Goal: Information Seeking & Learning: Learn about a topic

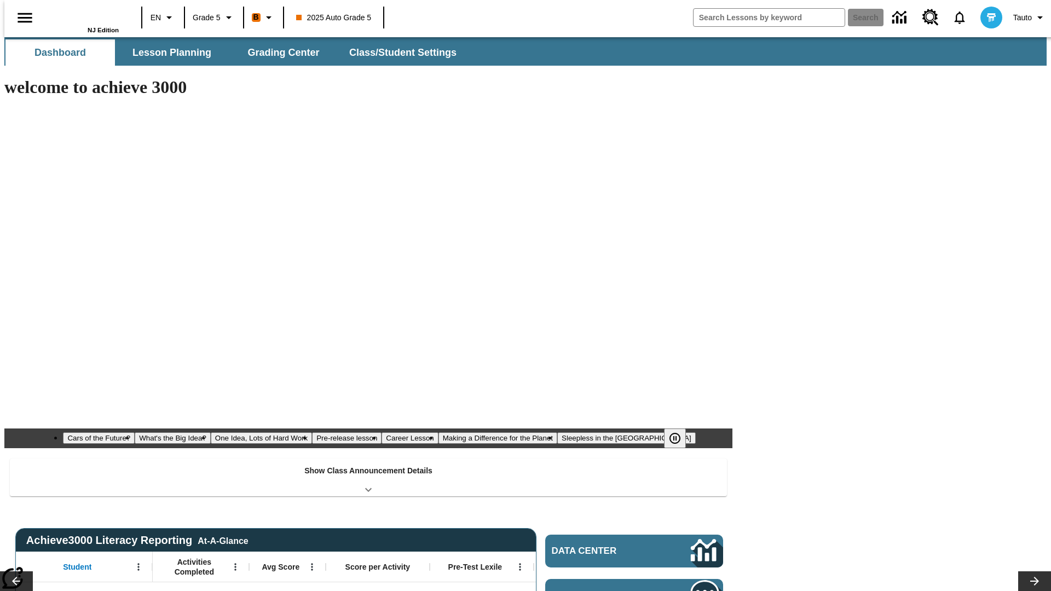
type input "-1"
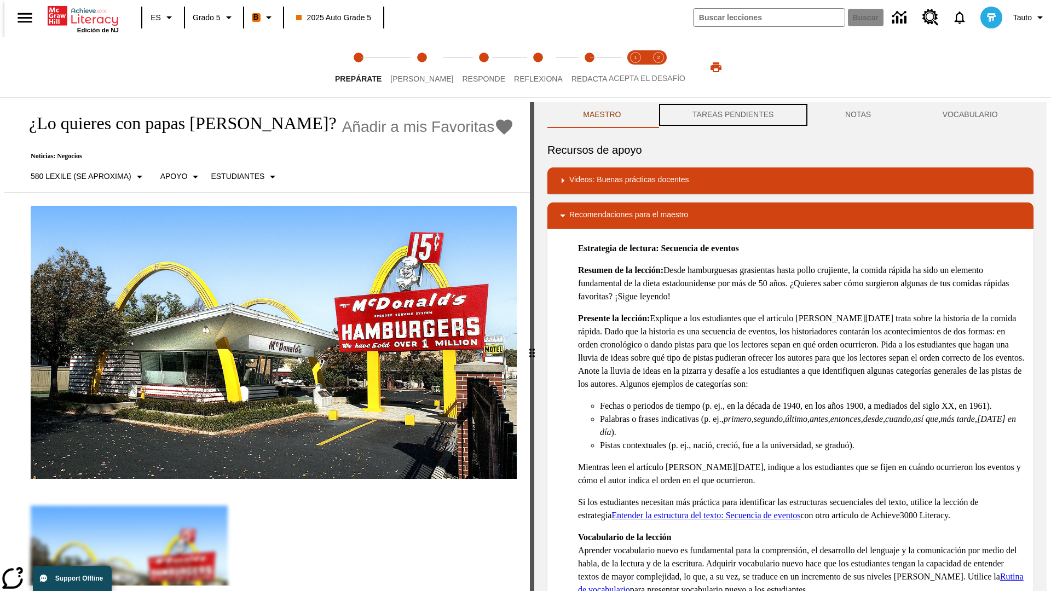
click at [732, 115] on button "TAREAS PENDIENTES" at bounding box center [733, 115] width 153 height 26
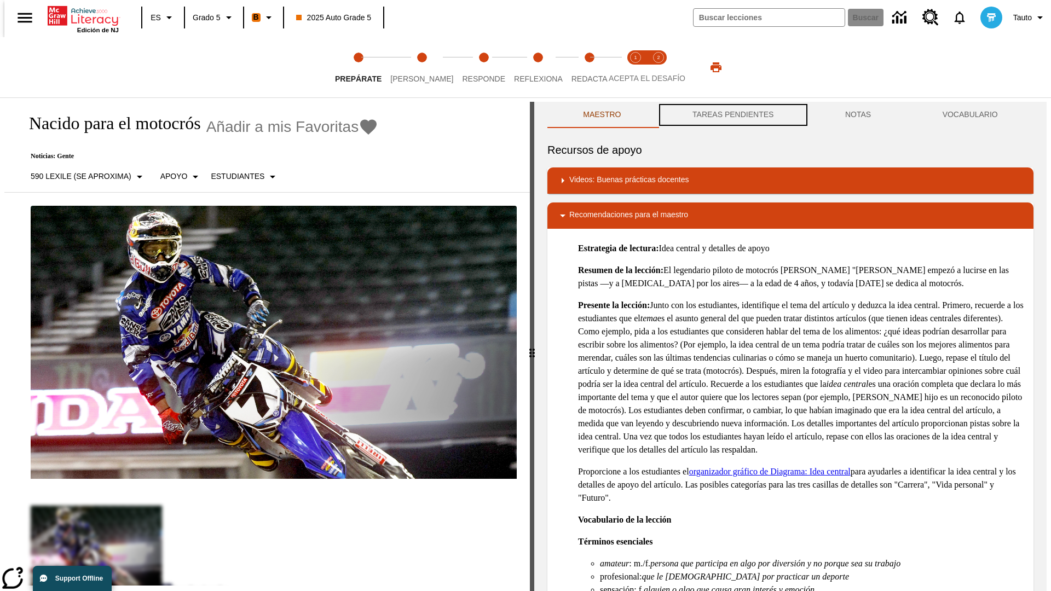
click at [732, 115] on button "TAREAS PENDIENTES" at bounding box center [733, 115] width 153 height 26
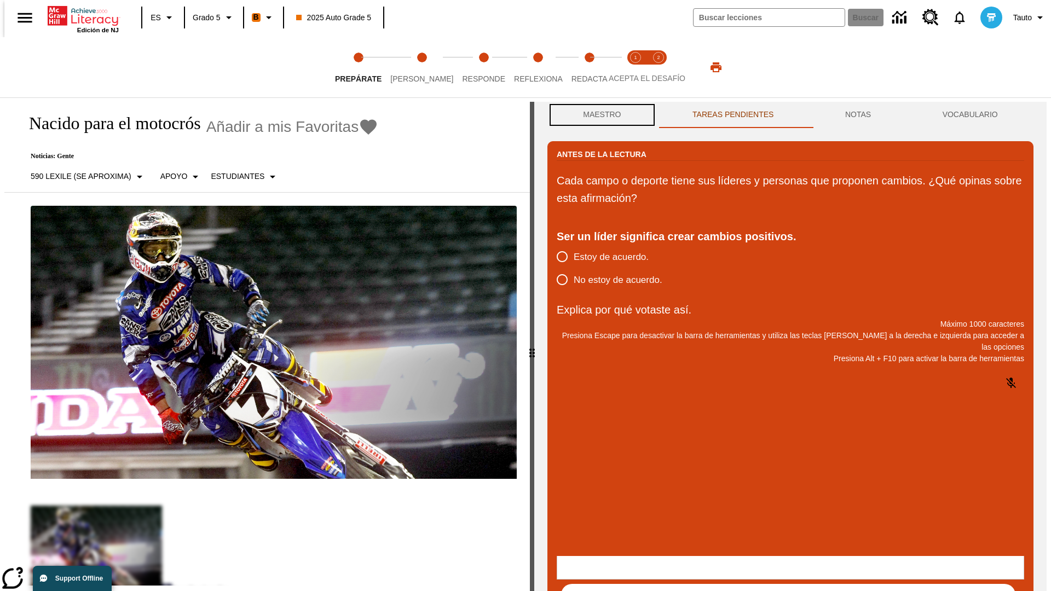
scroll to position [1, 0]
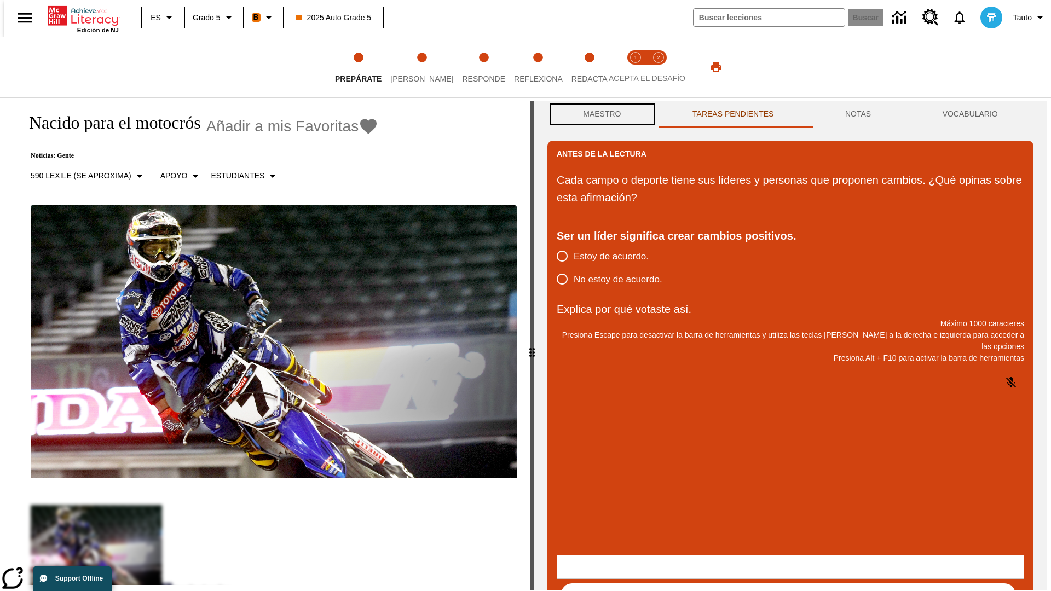
click at [599, 115] on button "Maestro" at bounding box center [601, 114] width 109 height 26
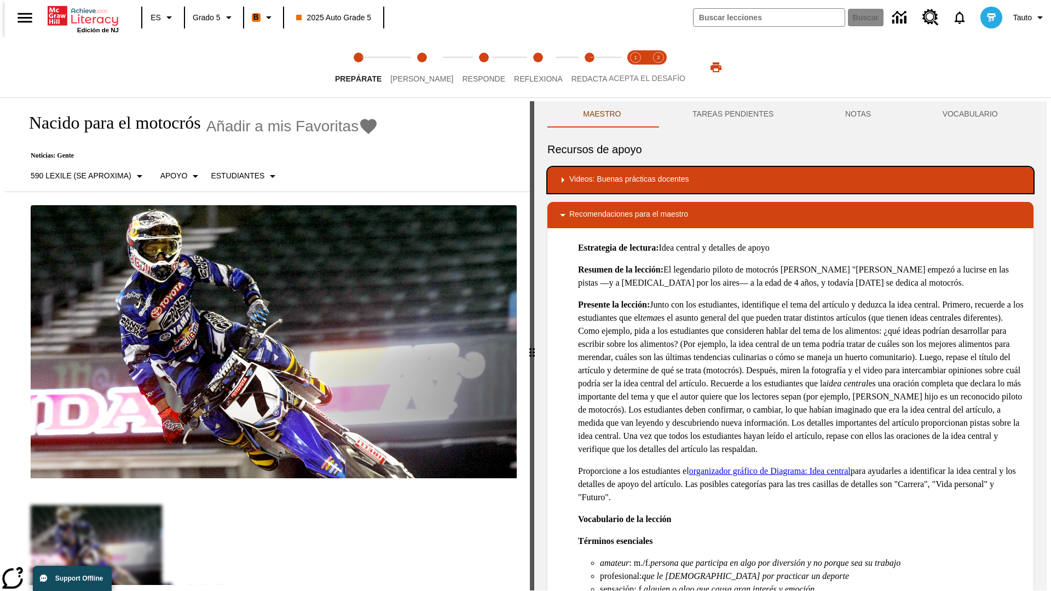
click at [790, 180] on div "Videos: Buenas prácticas docentes" at bounding box center [790, 179] width 468 height 13
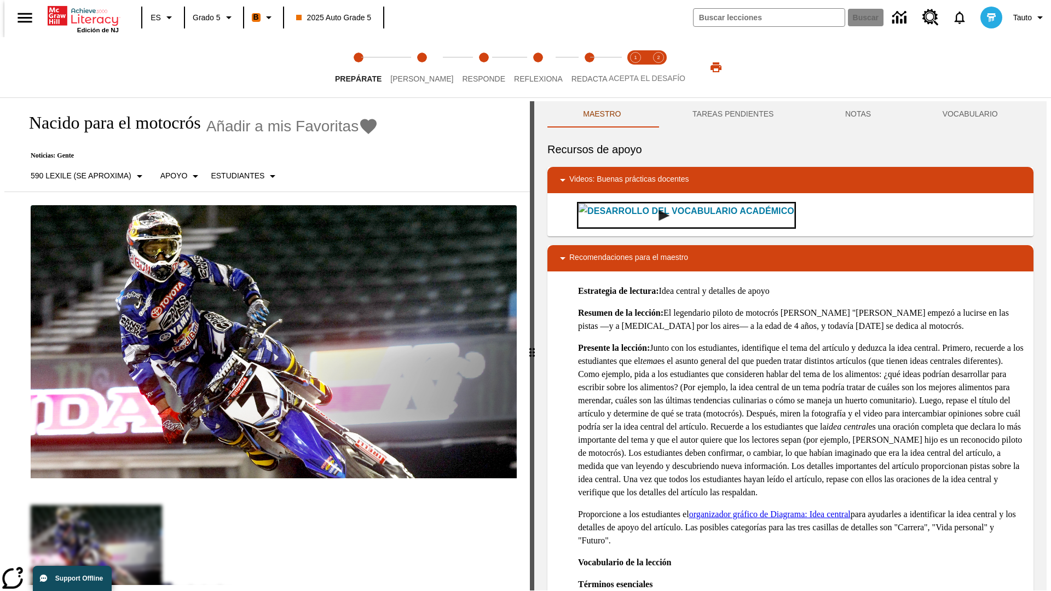
click at [658, 215] on img "Desarrollo del vocabulario académico" at bounding box center [663, 215] width 11 height 11
click at [413, 67] on span "[PERSON_NAME]" at bounding box center [421, 75] width 63 height 20
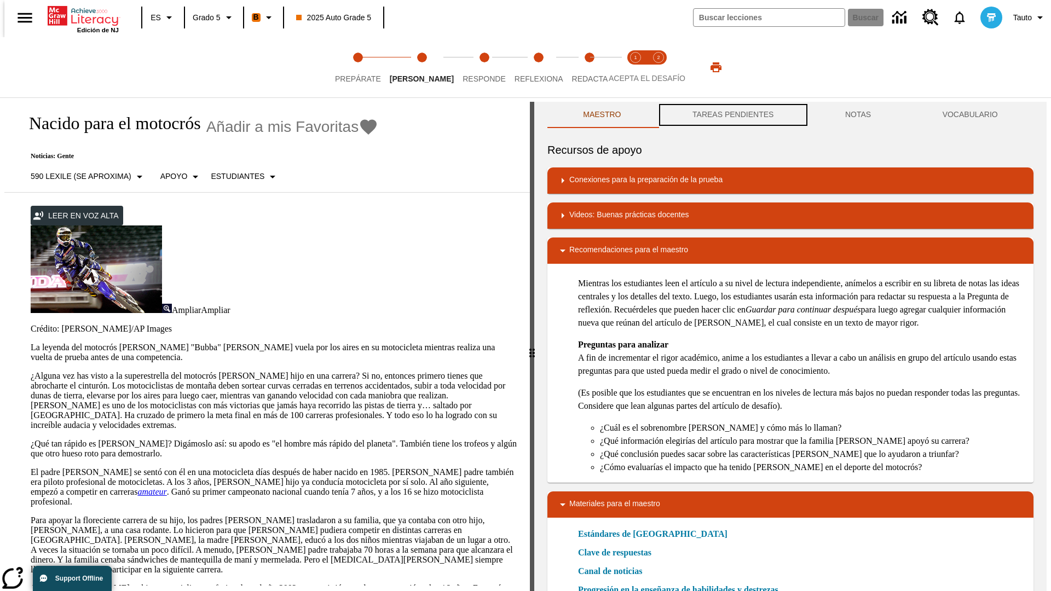
scroll to position [1, 0]
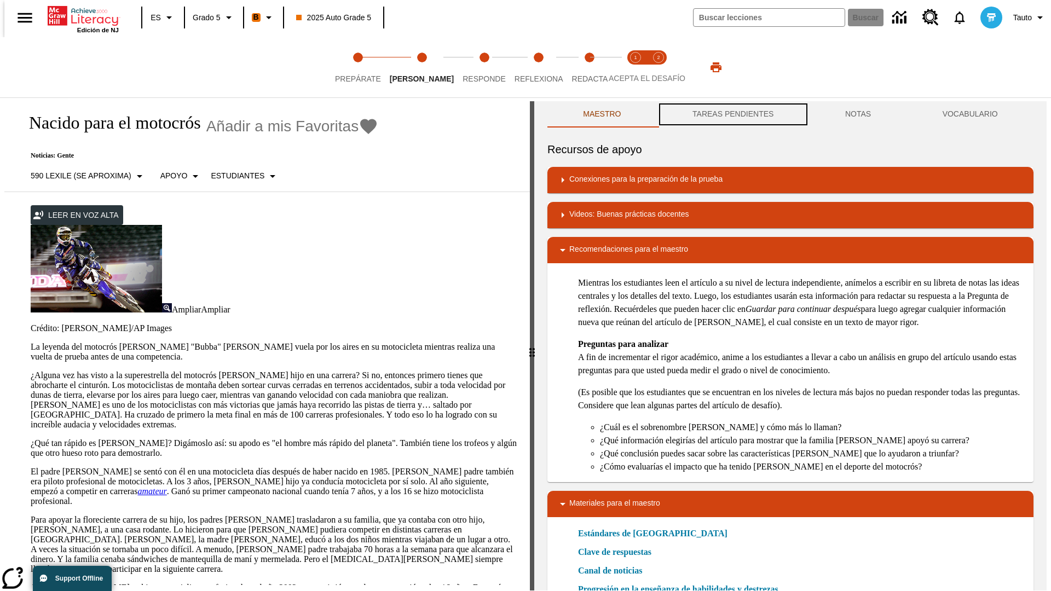
click at [732, 115] on button "TAREAS PENDIENTES" at bounding box center [733, 114] width 153 height 26
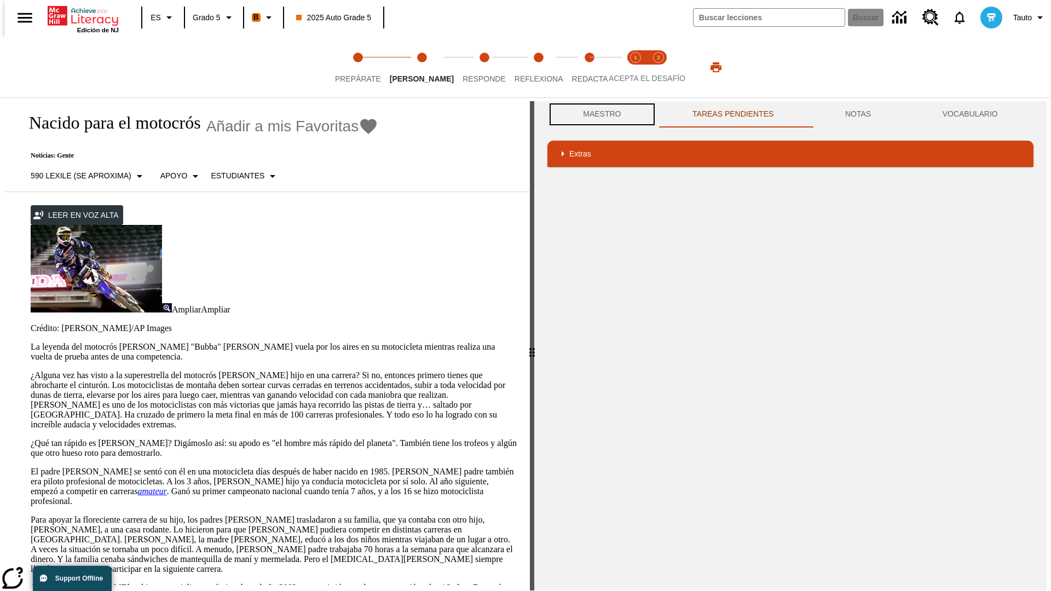
click at [599, 114] on button "Maestro" at bounding box center [601, 114] width 109 height 26
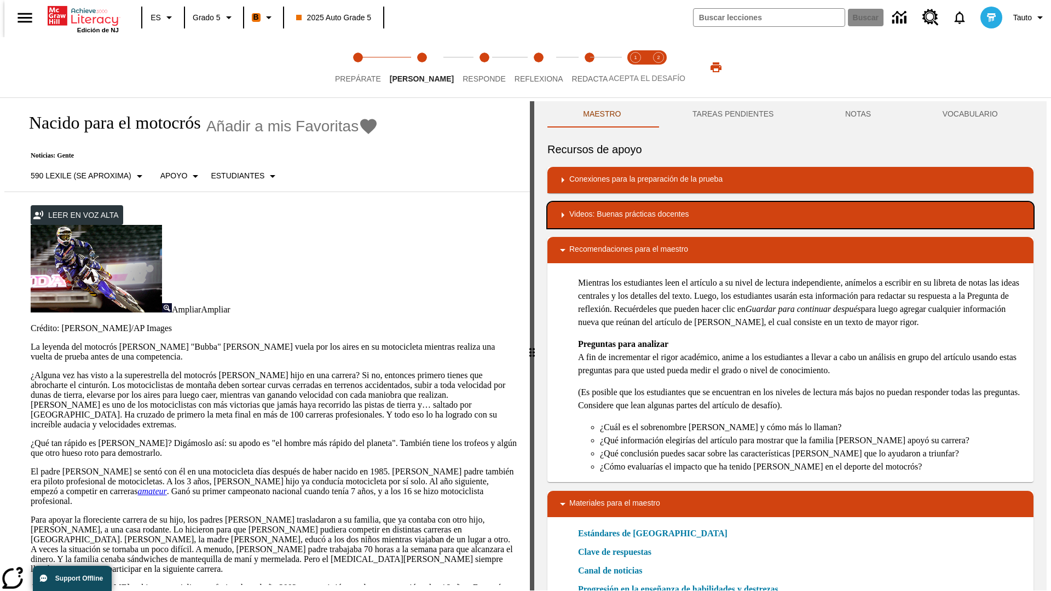
click at [790, 215] on div "Videos: Buenas prácticas docentes" at bounding box center [790, 214] width 468 height 13
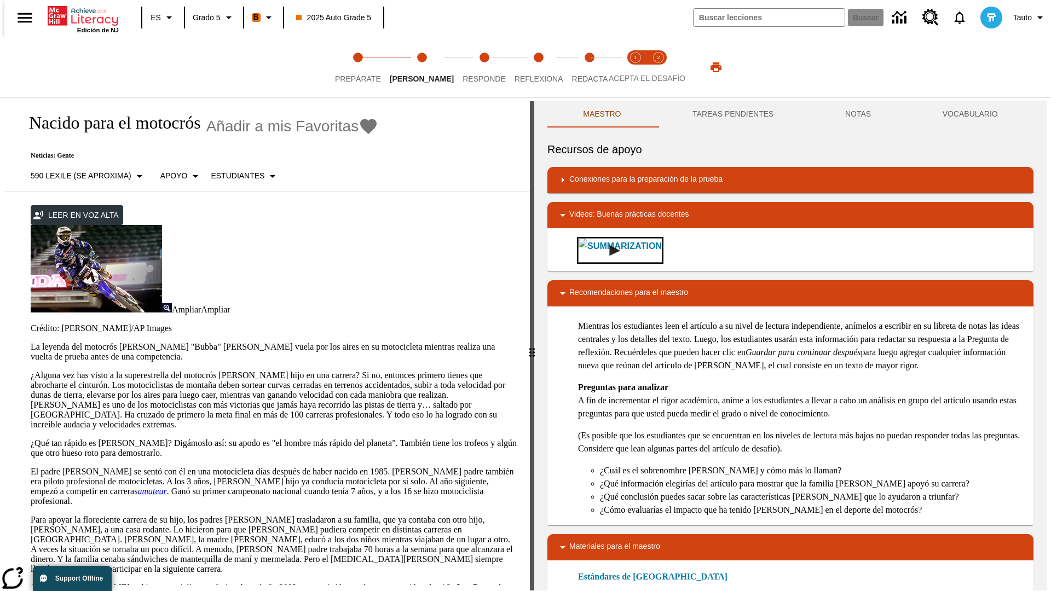
click at [609, 250] on img "Summarization" at bounding box center [614, 250] width 11 height 11
click at [635, 67] on span "Acepta el desafío lee step 1 of 2" at bounding box center [635, 75] width 14 height 20
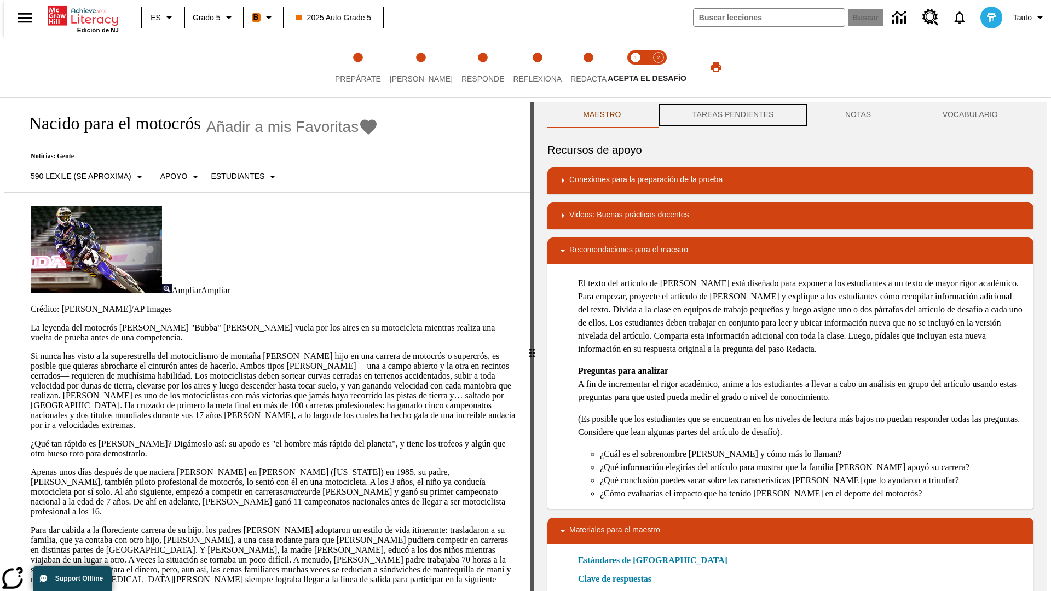
scroll to position [1, 0]
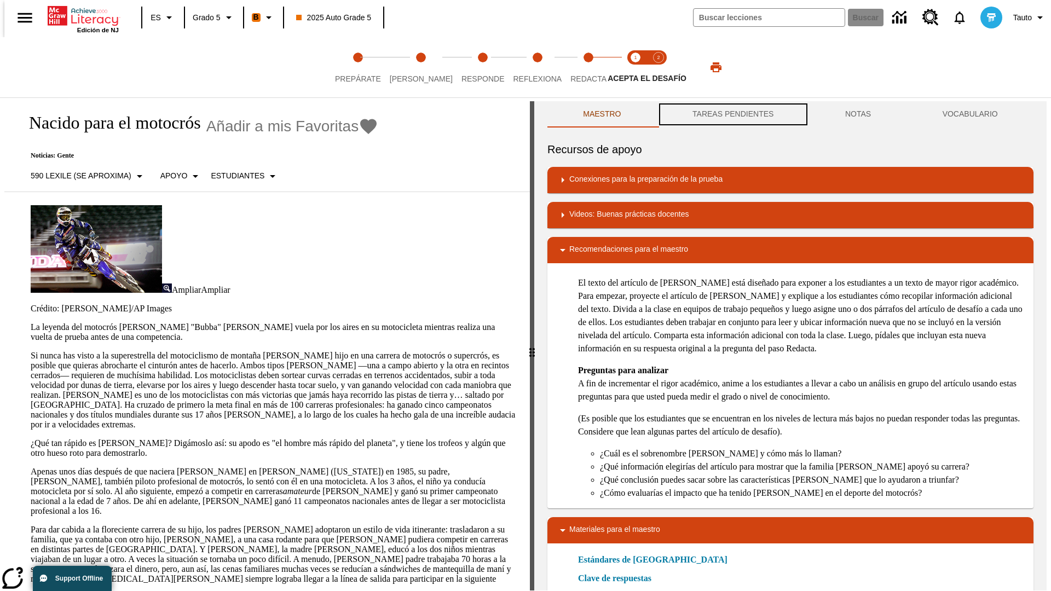
click at [732, 115] on button "TAREAS PENDIENTES" at bounding box center [733, 114] width 153 height 26
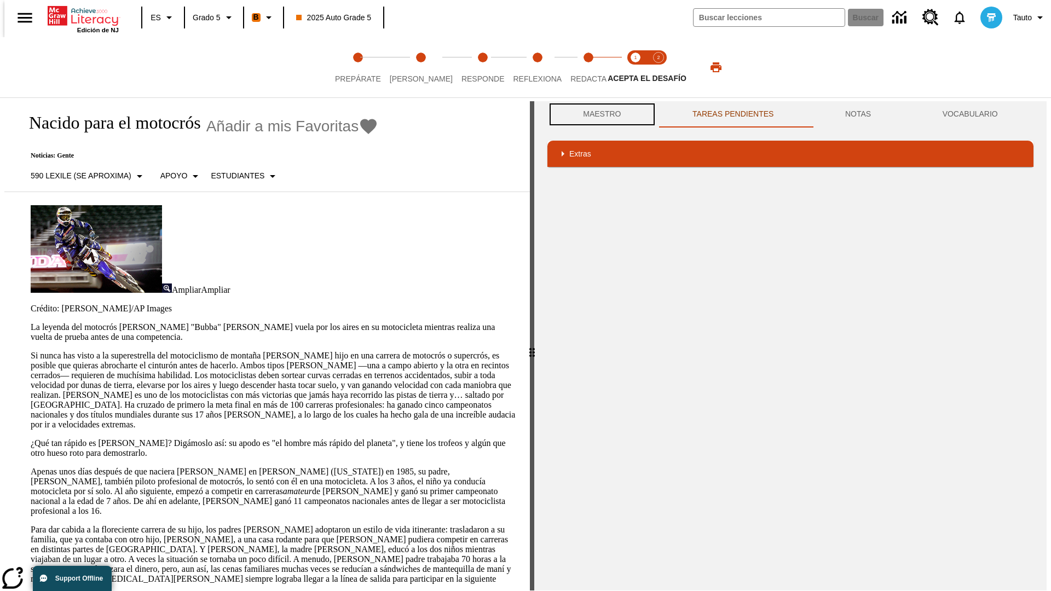
click at [599, 114] on button "Maestro" at bounding box center [601, 114] width 109 height 26
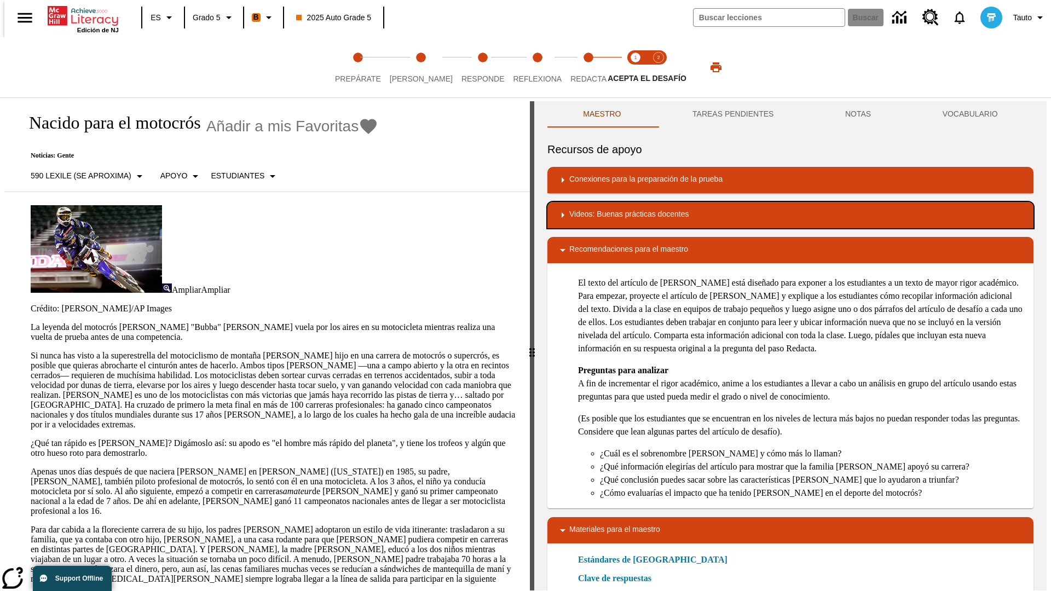
click at [790, 215] on div "Videos: Buenas prácticas docentes" at bounding box center [790, 214] width 468 height 13
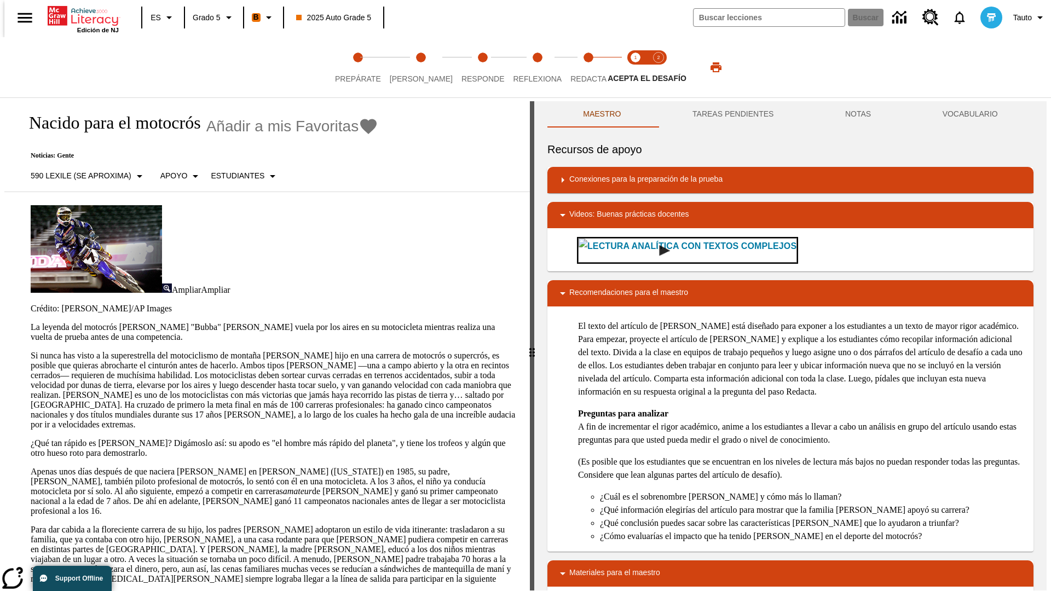
click at [659, 250] on img "Lectura Analítica con textos complejos" at bounding box center [664, 250] width 11 height 11
